Goal: Find contact information: Obtain details needed to contact an individual or organization

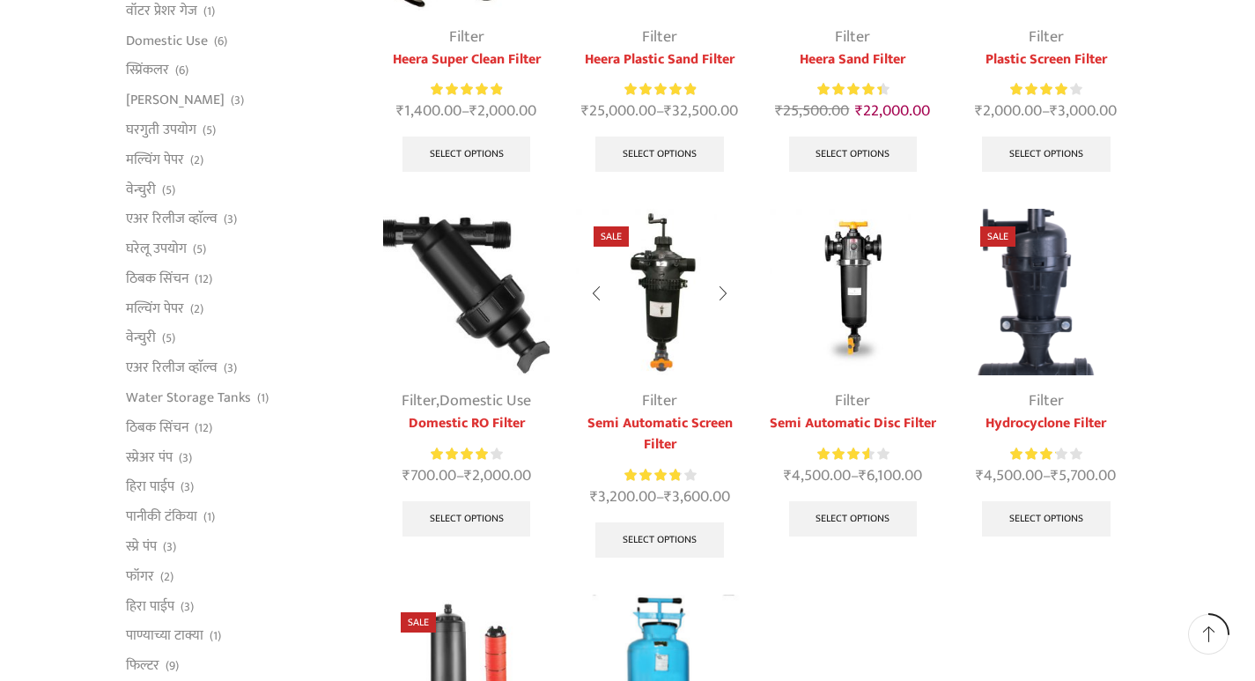
scroll to position [352, 0]
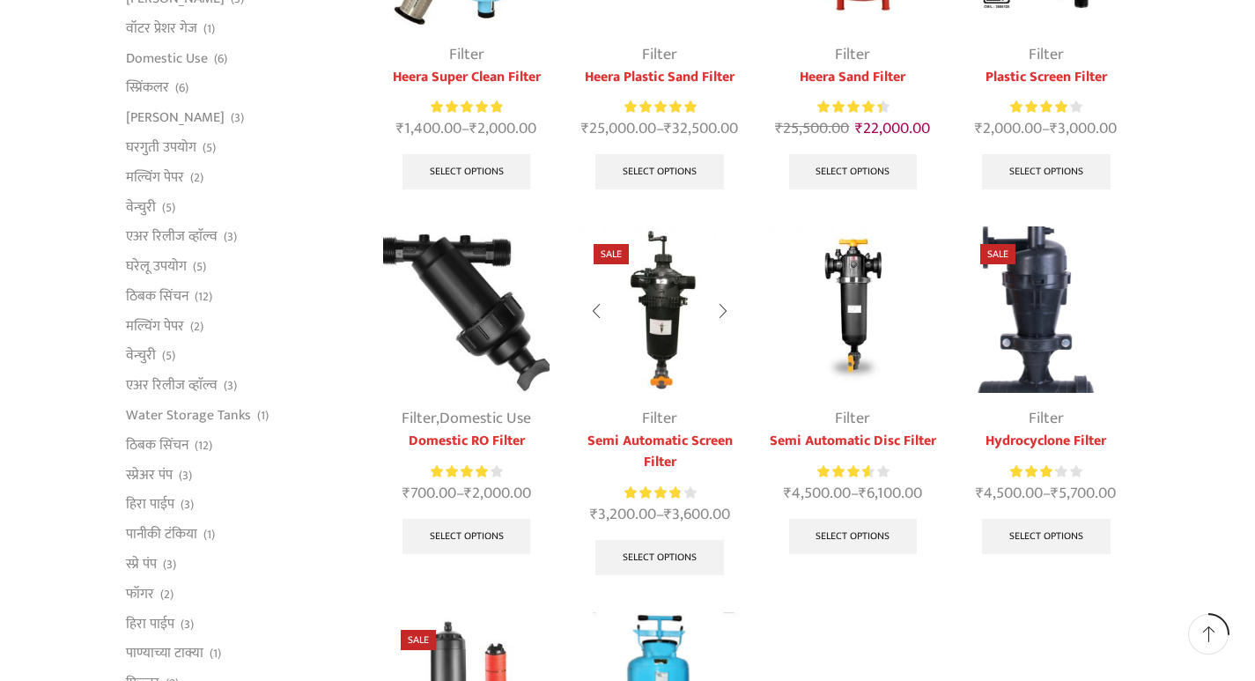
click at [639, 311] on img at bounding box center [659, 309] width 166 height 166
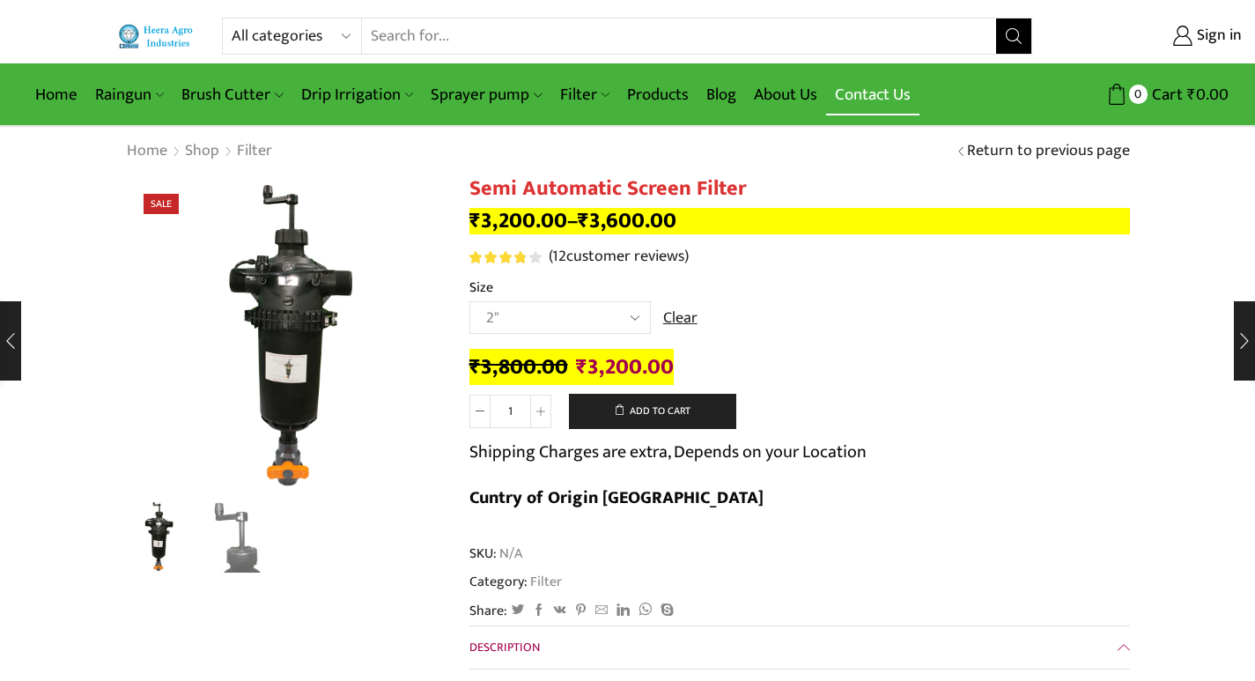
click at [873, 93] on link "Contact Us" at bounding box center [872, 94] width 93 height 41
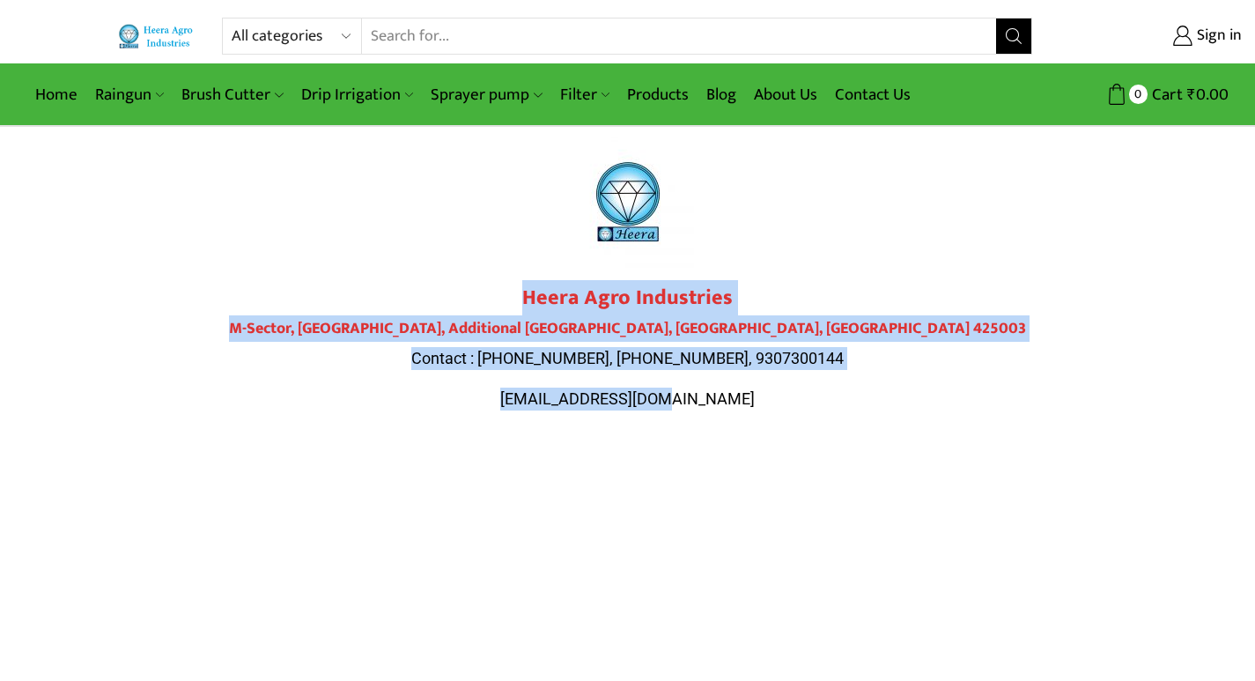
drag, startPoint x: 526, startPoint y: 299, endPoint x: 789, endPoint y: 402, distance: 282.4
click at [789, 402] on div "Heera Agro Industries M-Sector, Patil Nagar, Additional MIDC, Jalgaon, Maharash…" at bounding box center [628, 347] width 986 height 124
copy div "Heera Agro Industries M-Sector, Patil Nagar, Additional MIDC, Jalgaon, Maharash…"
